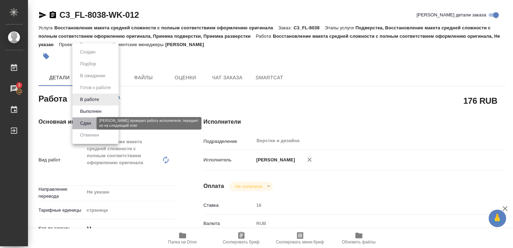
click at [90, 120] on button "Сдан" at bounding box center [85, 124] width 15 height 8
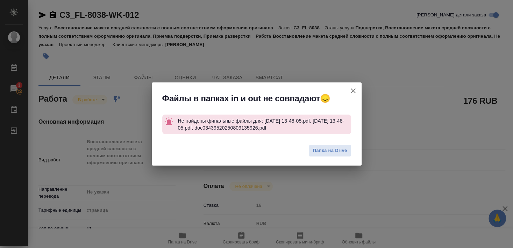
type textarea "x"
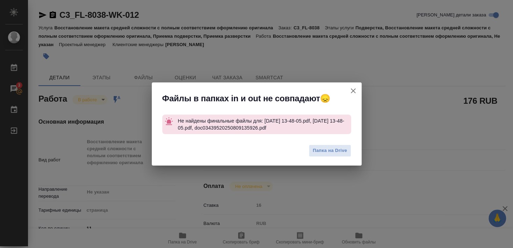
click at [355, 91] on icon "button" at bounding box center [353, 91] width 8 height 8
type textarea "x"
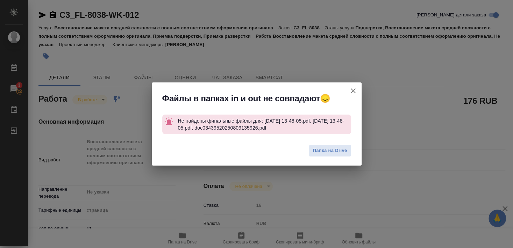
type textarea "x"
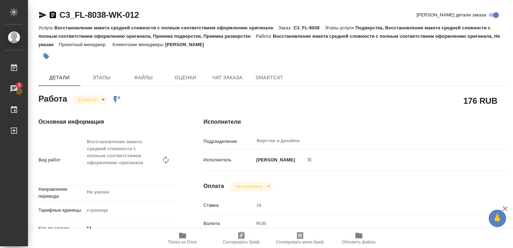
type textarea "x"
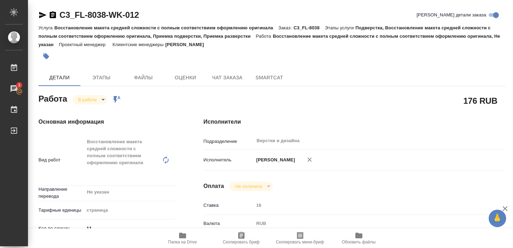
type textarea "x"
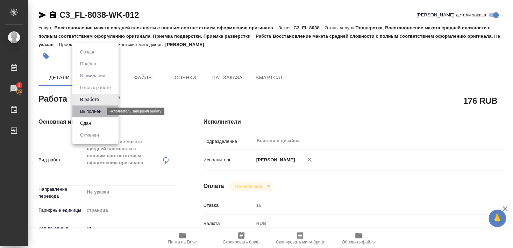
click at [93, 112] on button "Выполнен" at bounding box center [91, 112] width 26 height 8
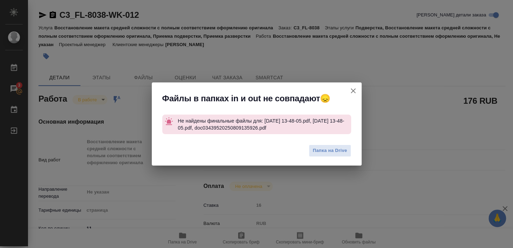
type textarea "x"
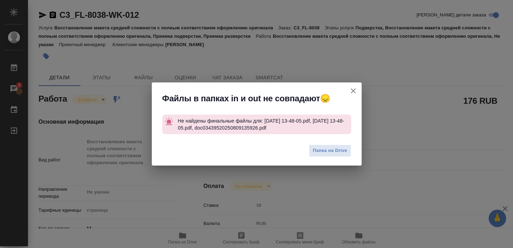
click at [353, 90] on icon "button" at bounding box center [353, 91] width 8 height 8
type textarea "x"
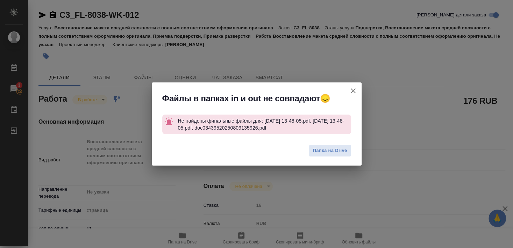
type textarea "x"
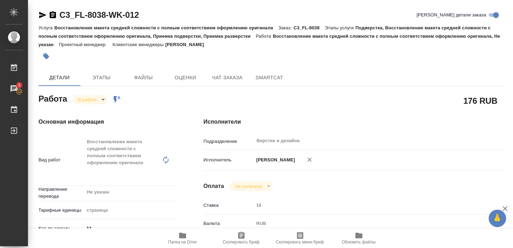
type textarea "x"
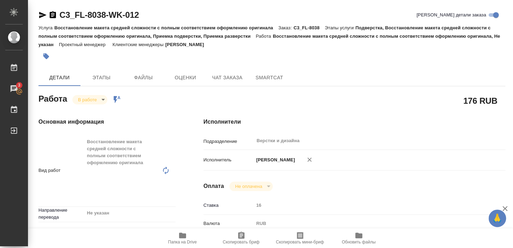
type textarea "x"
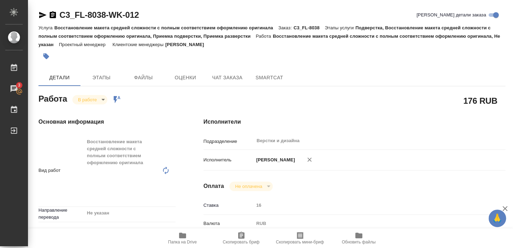
type textarea "x"
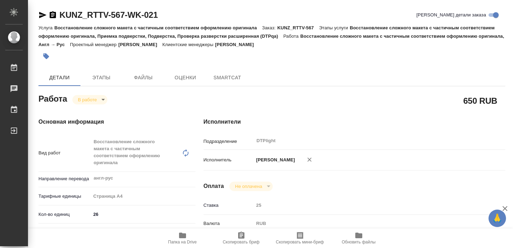
type textarea "x"
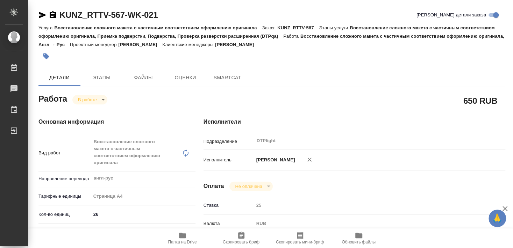
type textarea "x"
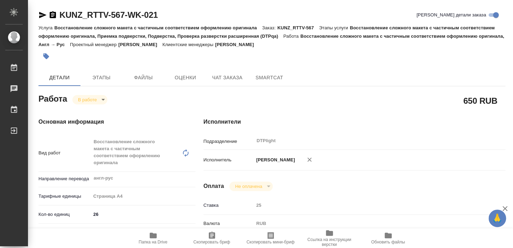
type textarea "x"
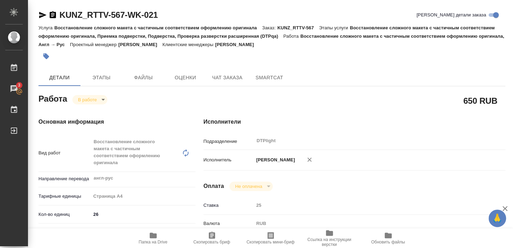
type textarea "x"
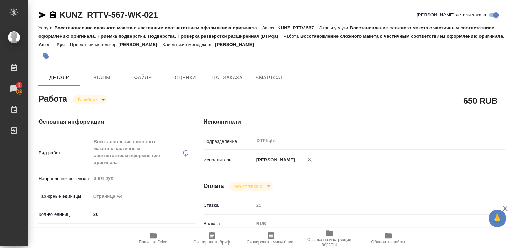
type textarea "x"
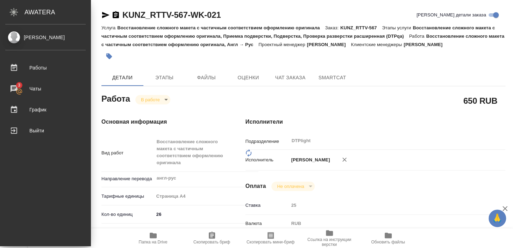
type textarea "x"
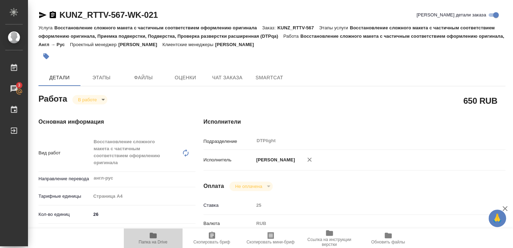
click at [154, 238] on icon "button" at bounding box center [153, 236] width 7 height 6
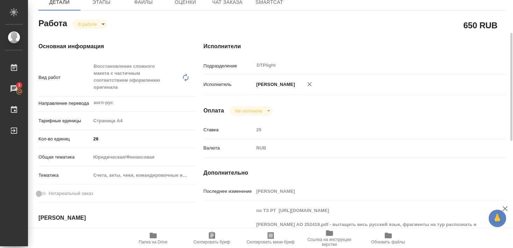
scroll to position [151, 0]
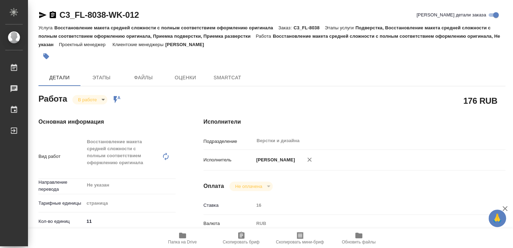
type textarea "x"
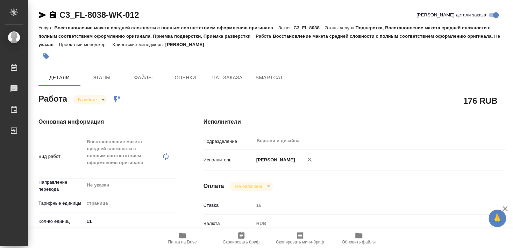
type textarea "x"
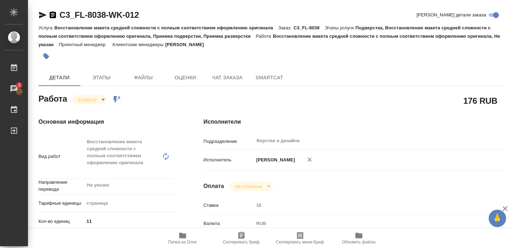
click at [90, 97] on body "🙏 .cls-1 fill:#fff; AWATERA [PERSON_NAME] 3 Чаты График Выйти C3_FL-8038-WK-012…" at bounding box center [256, 124] width 513 height 248
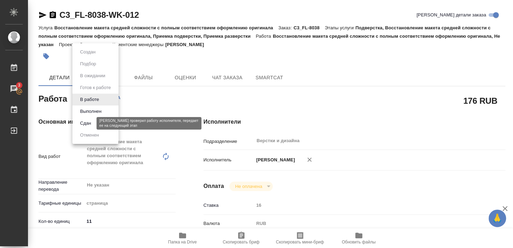
click at [88, 123] on button "Сдан" at bounding box center [85, 124] width 15 height 8
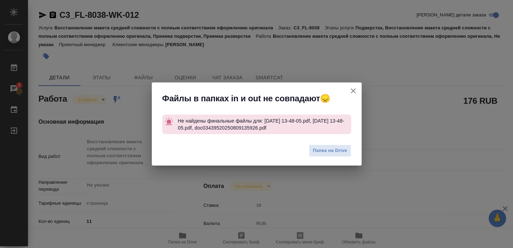
type textarea "x"
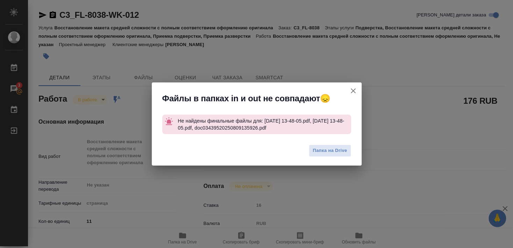
click at [354, 92] on icon "button" at bounding box center [353, 91] width 5 height 5
type textarea "x"
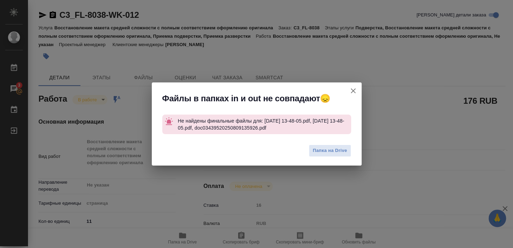
type textarea "x"
